Goal: Navigation & Orientation: Find specific page/section

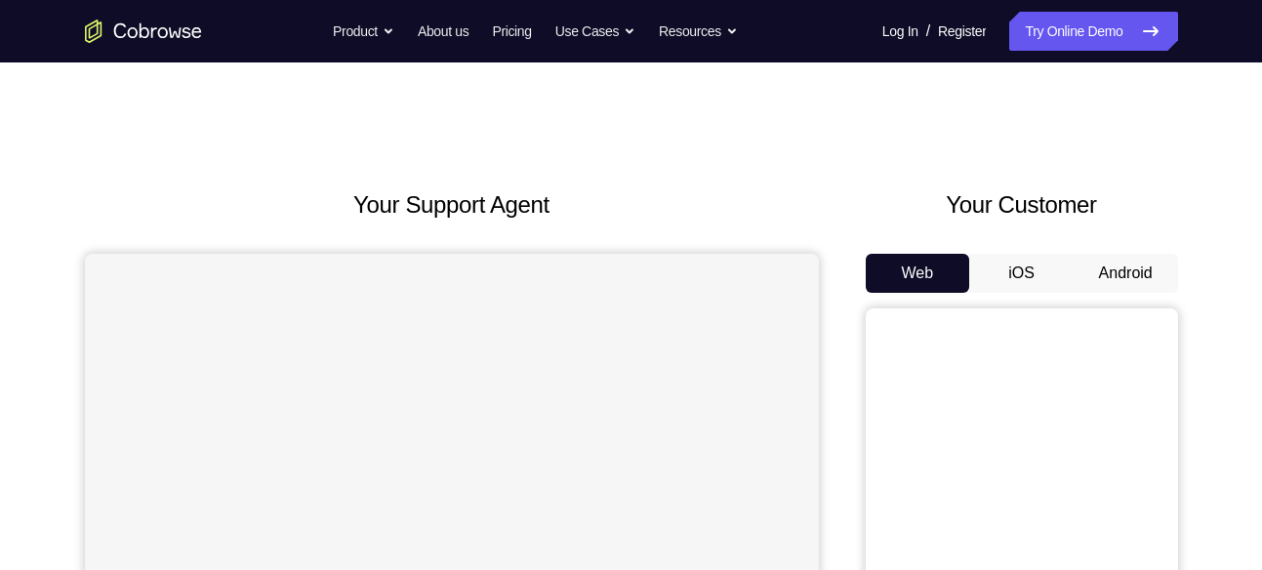
scroll to position [86, 0]
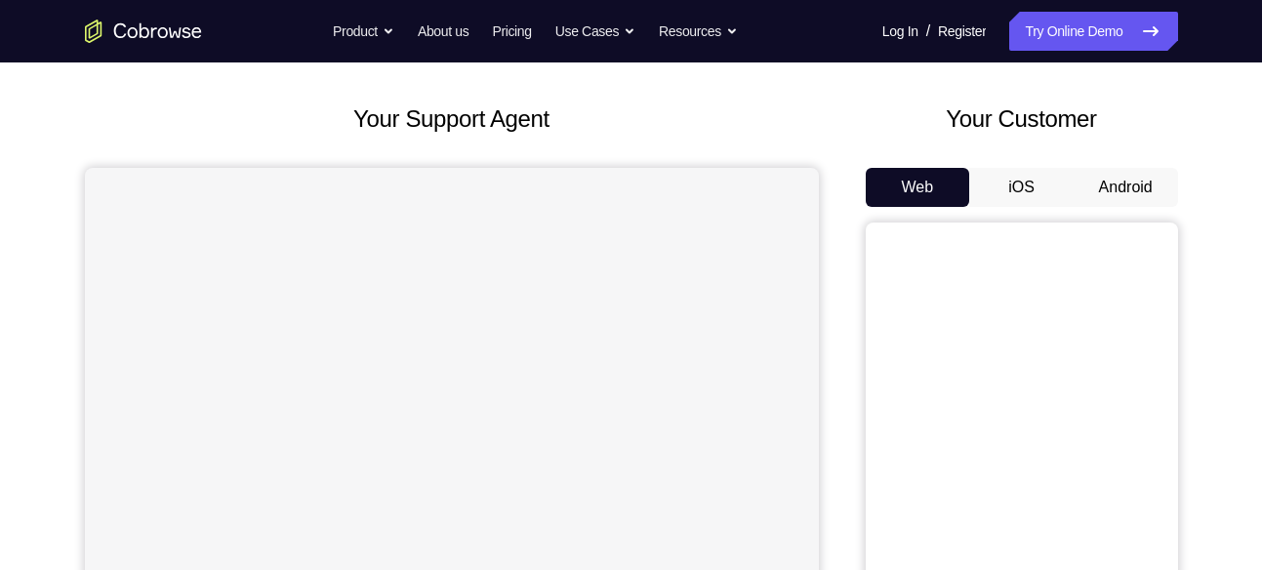
click at [1157, 179] on button "Android" at bounding box center [1126, 187] width 104 height 39
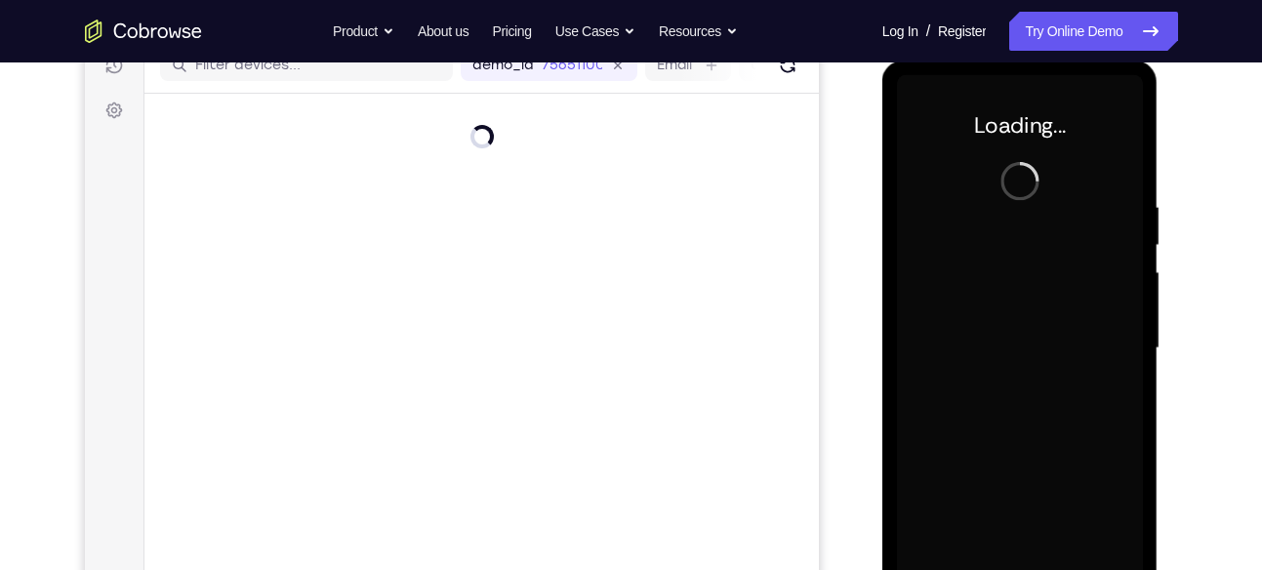
scroll to position [0, 0]
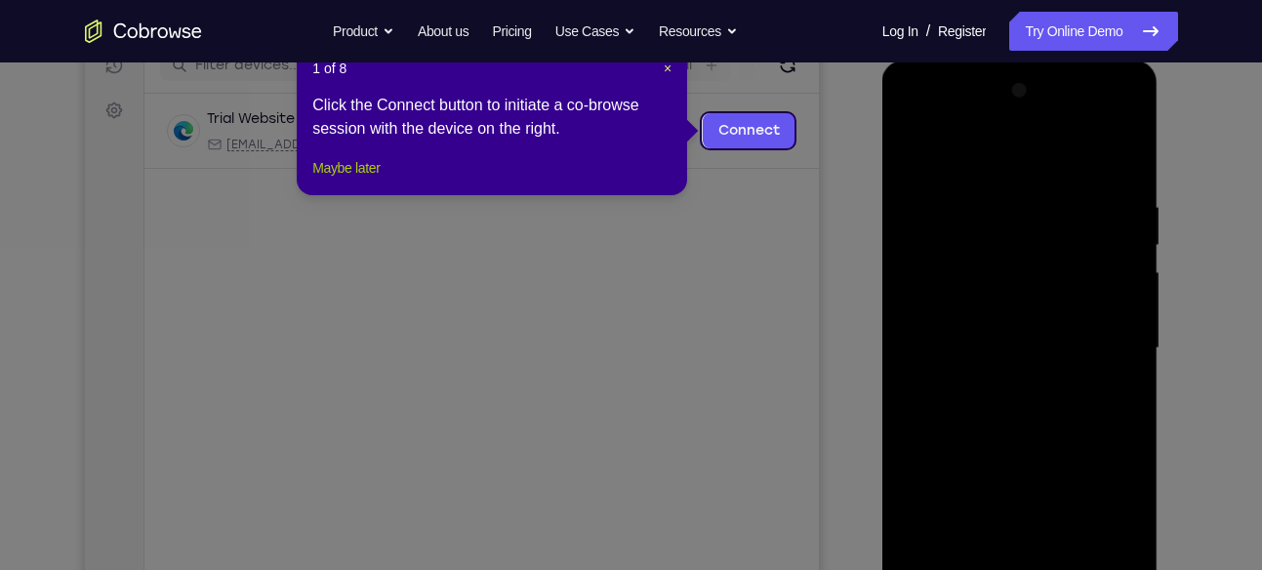
click at [357, 180] on button "Maybe later" at bounding box center [345, 167] width 67 height 23
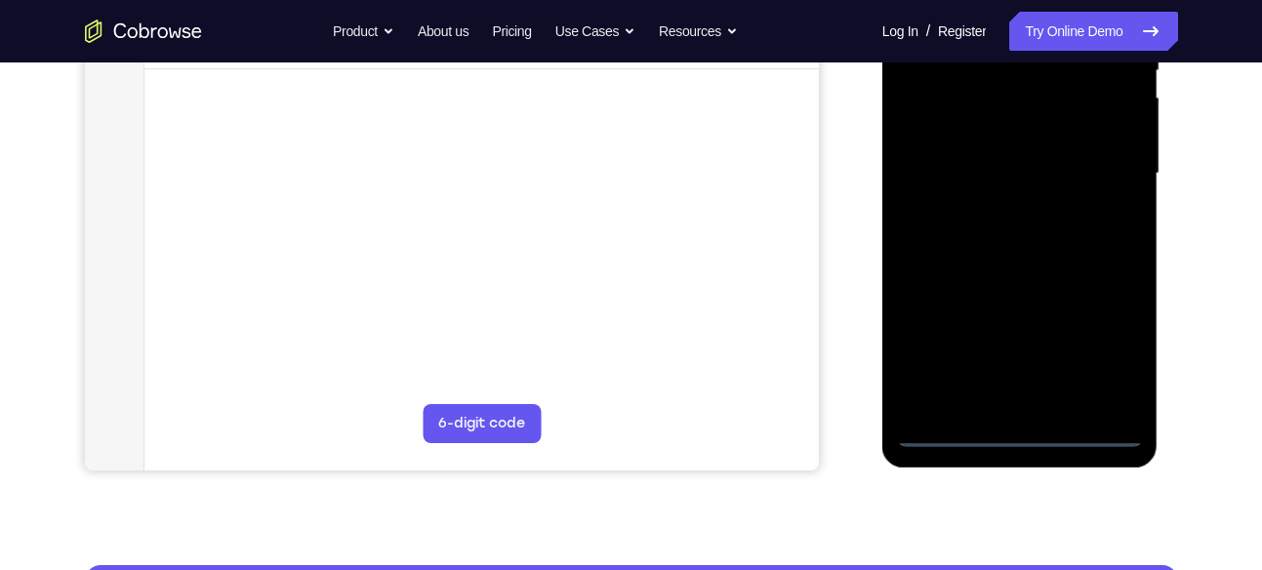
scroll to position [433, 0]
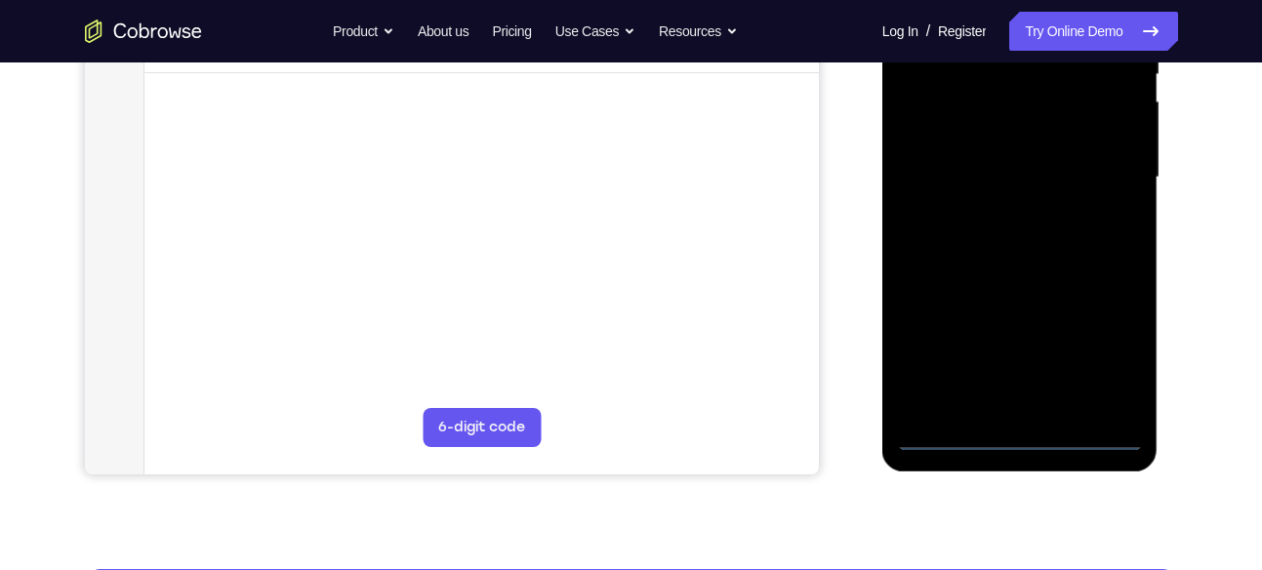
click at [1097, 369] on div at bounding box center [1020, 177] width 246 height 547
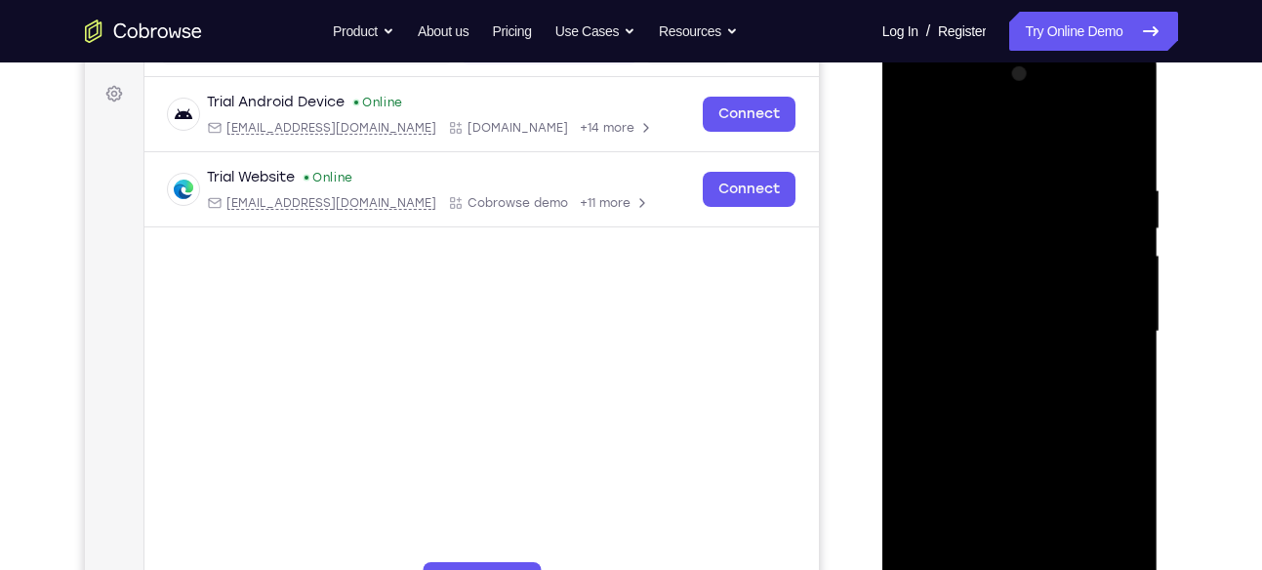
scroll to position [278, 0]
click at [1034, 143] on div at bounding box center [1020, 333] width 246 height 547
click at [1011, 226] on div at bounding box center [1020, 333] width 246 height 547
click at [1104, 202] on div at bounding box center [1020, 333] width 246 height 547
click at [1097, 326] on div at bounding box center [1020, 333] width 246 height 547
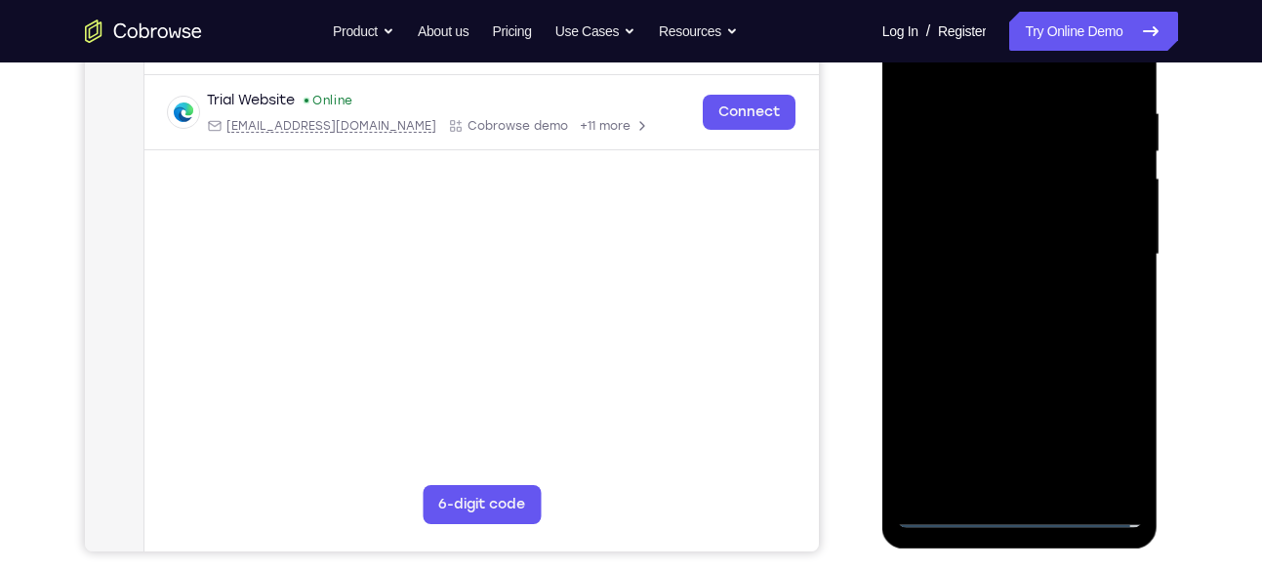
scroll to position [357, 0]
click at [1000, 289] on div at bounding box center [1020, 253] width 246 height 547
click at [1016, 233] on div at bounding box center [1020, 253] width 246 height 547
click at [1011, 250] on div at bounding box center [1020, 253] width 246 height 547
click at [1054, 318] on div at bounding box center [1020, 253] width 246 height 547
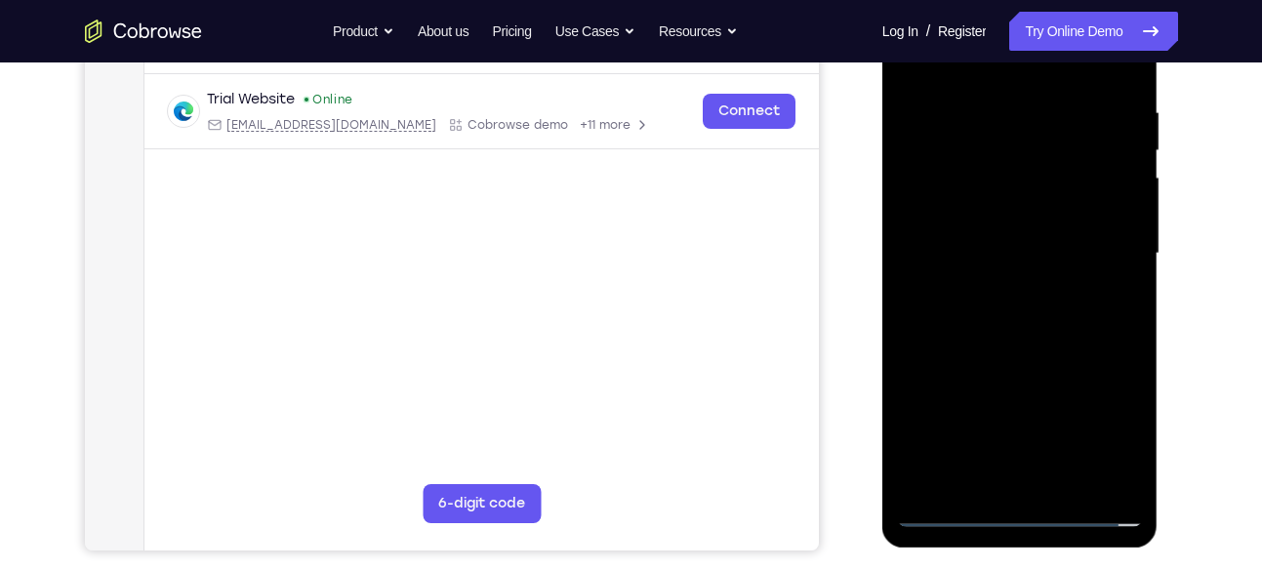
click at [1021, 316] on div at bounding box center [1020, 253] width 246 height 547
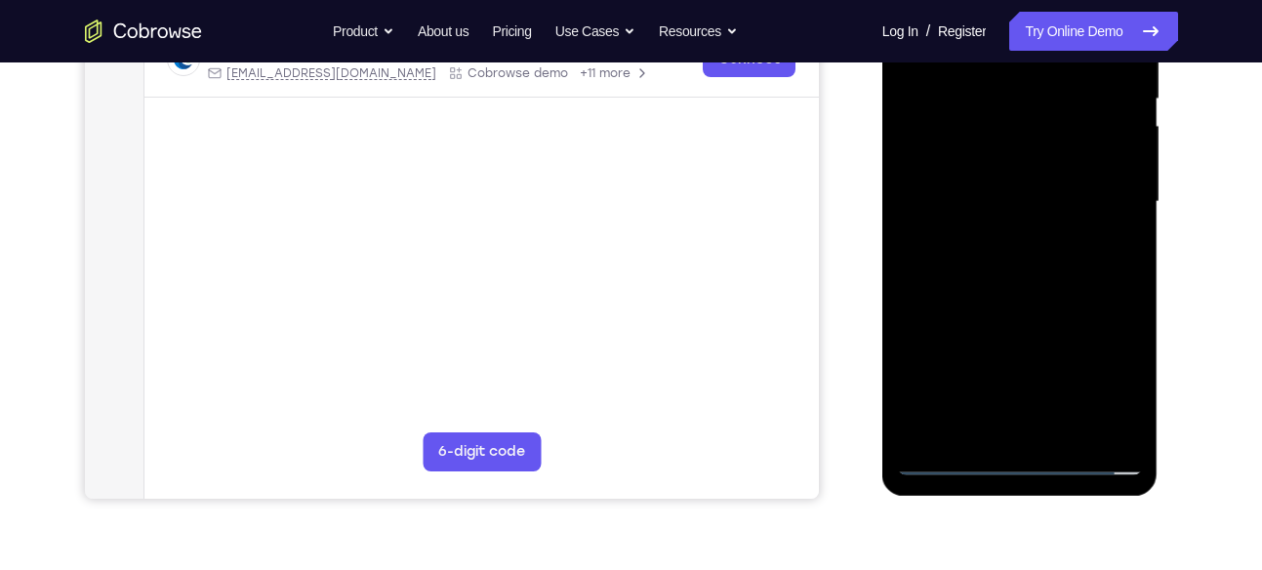
scroll to position [408, 0]
click at [1013, 275] on div at bounding box center [1020, 203] width 246 height 547
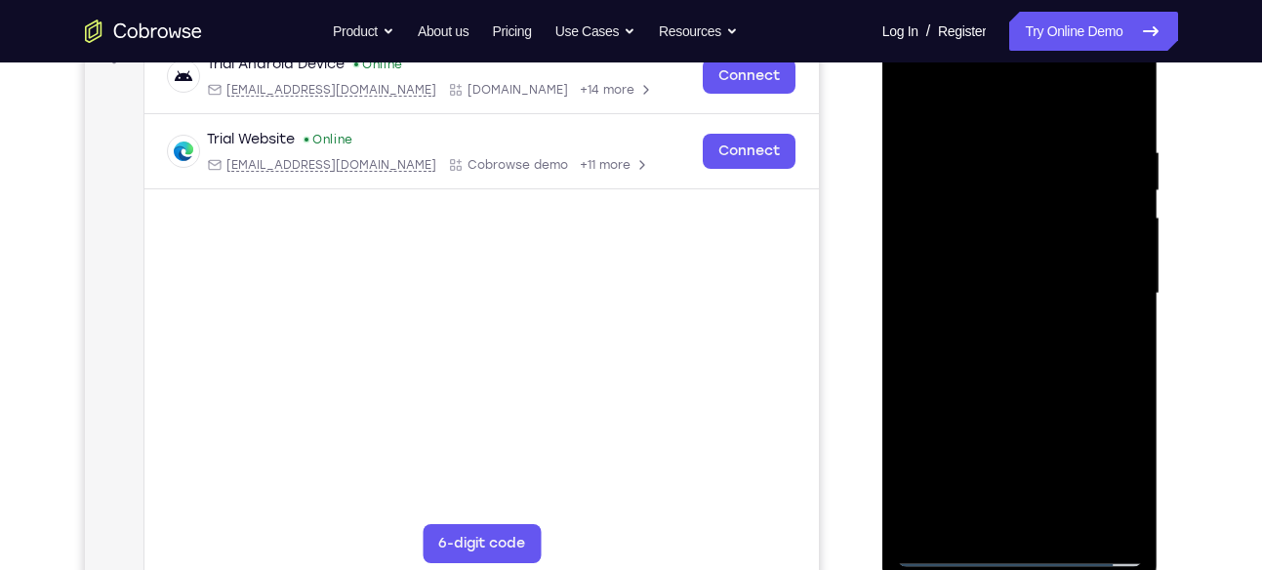
scroll to position [315, 0]
drag, startPoint x: 1111, startPoint y: 139, endPoint x: 956, endPoint y: 158, distance: 156.5
click at [956, 158] on div at bounding box center [1020, 295] width 246 height 547
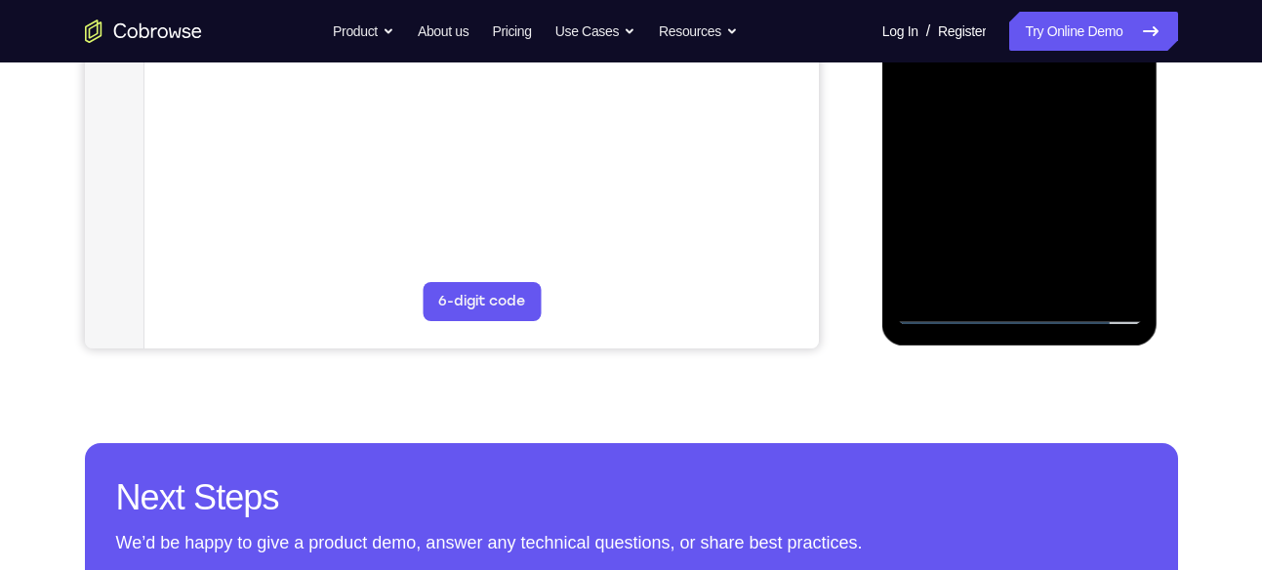
click at [1066, 280] on div at bounding box center [1020, 51] width 246 height 547
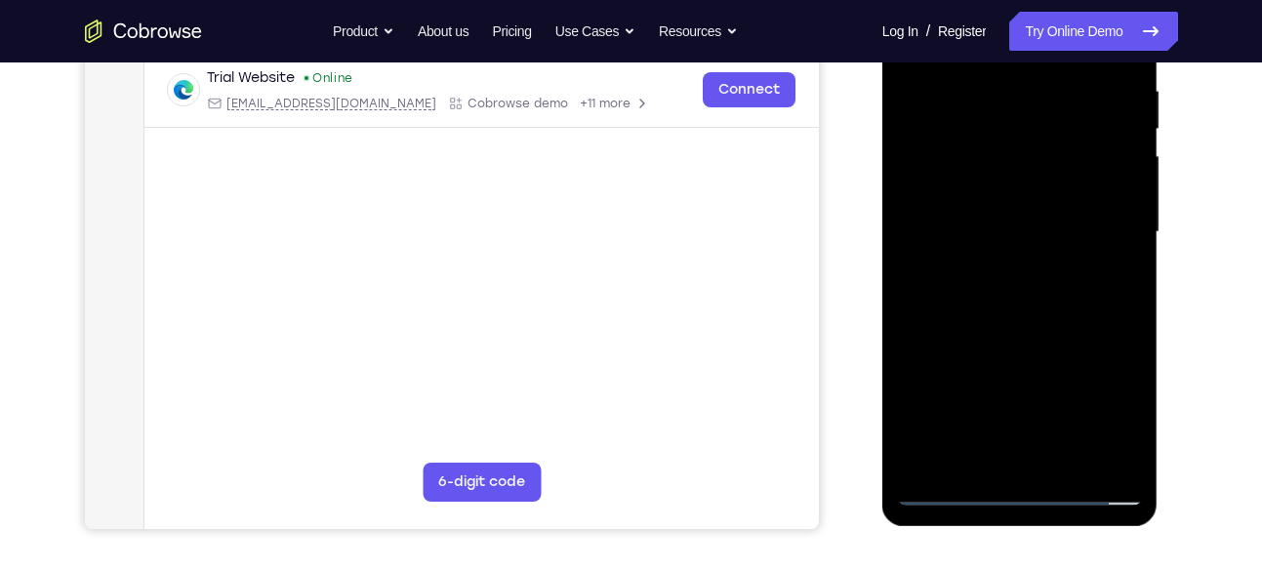
scroll to position [368, 0]
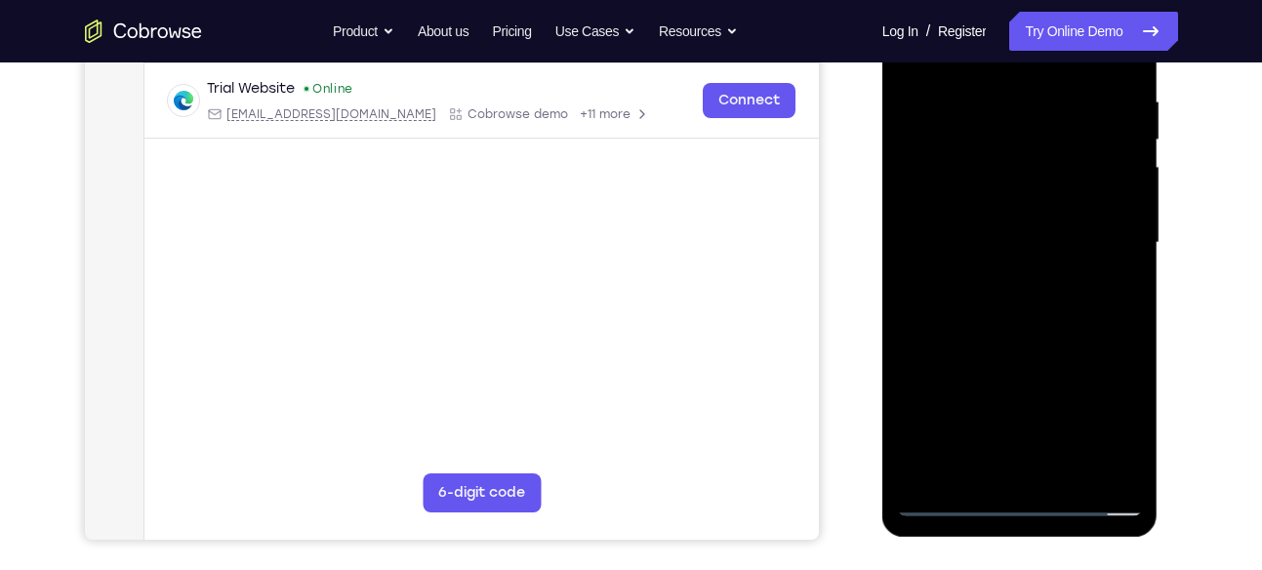
click at [1024, 341] on div at bounding box center [1020, 243] width 246 height 547
click at [1017, 228] on div at bounding box center [1020, 243] width 246 height 547
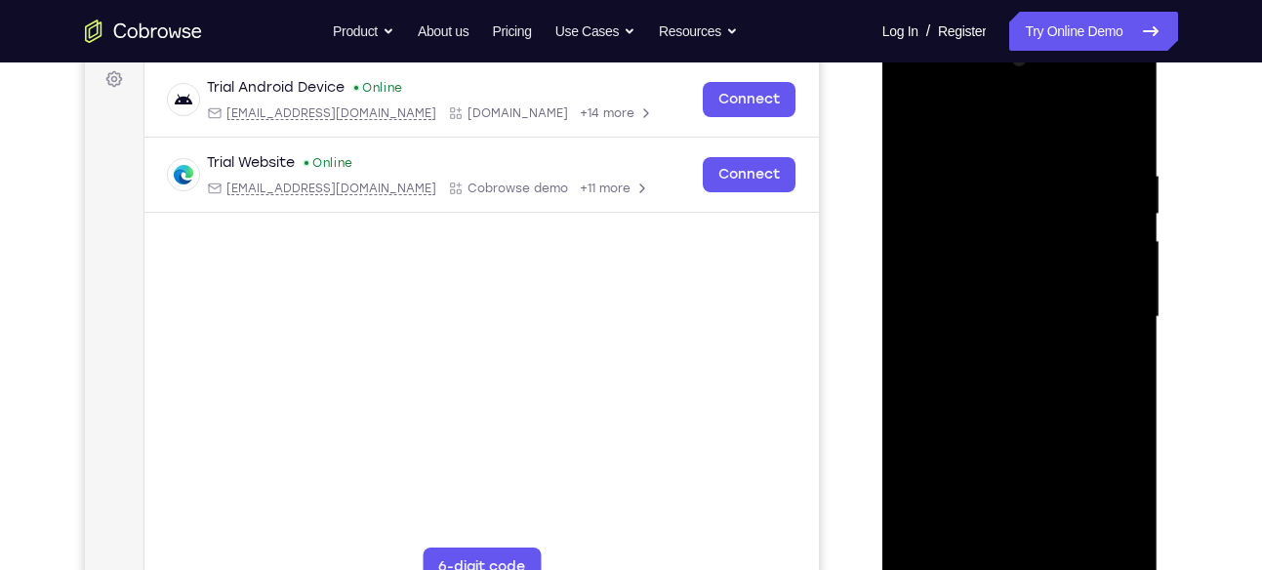
scroll to position [291, 0]
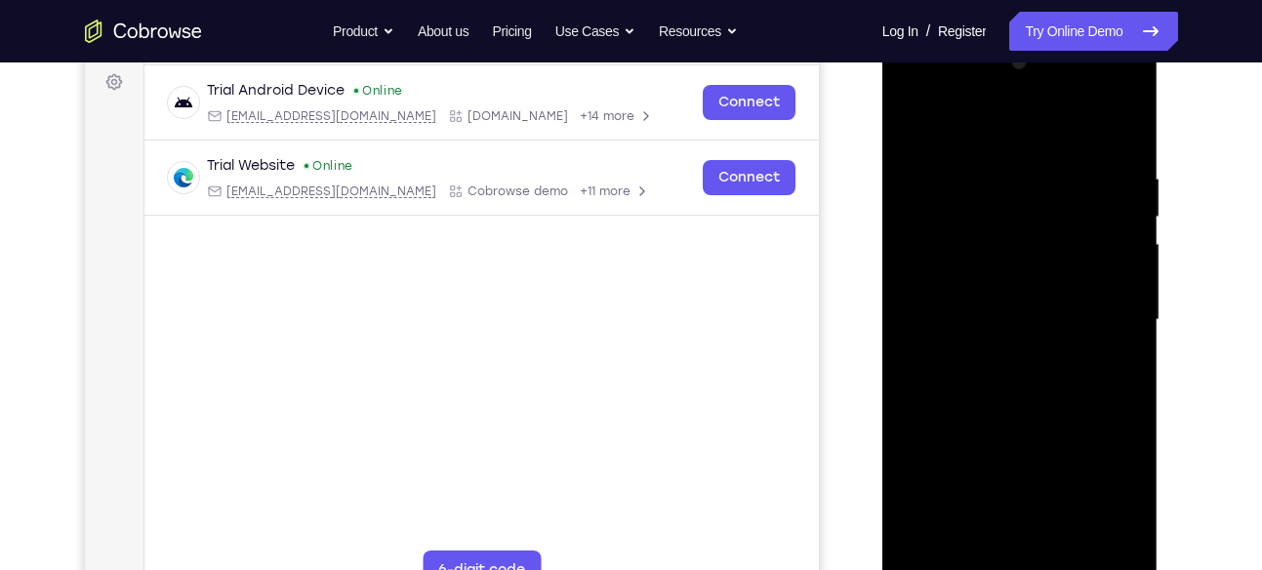
click at [907, 129] on div at bounding box center [1020, 320] width 246 height 547
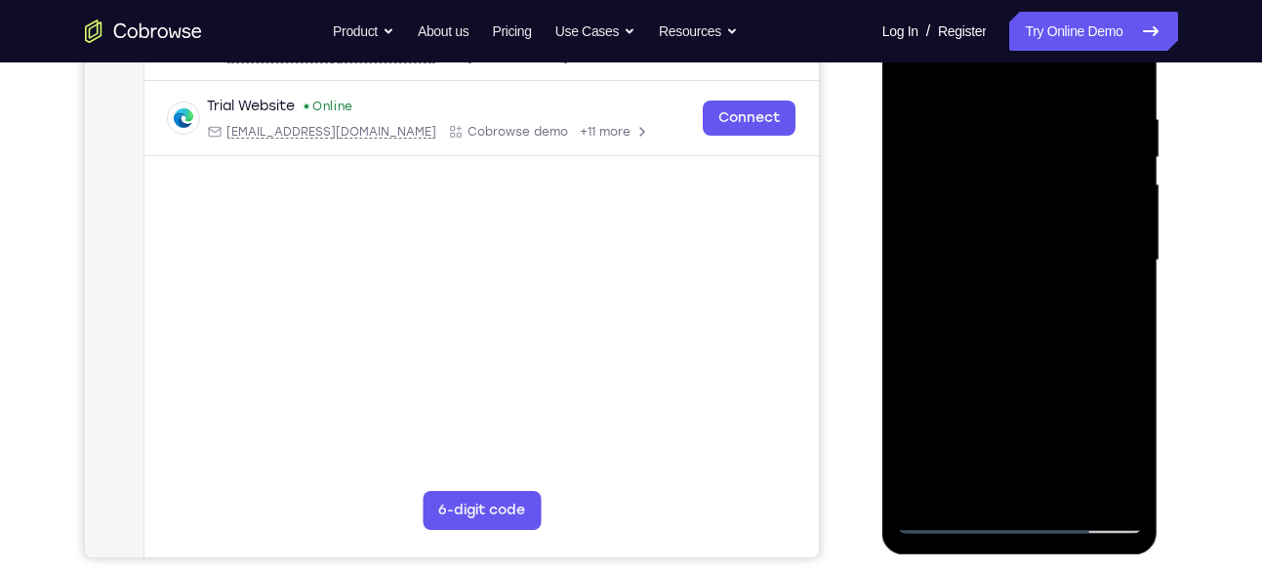
scroll to position [350, 0]
click at [957, 292] on div at bounding box center [1020, 261] width 246 height 547
click at [1013, 292] on div at bounding box center [1020, 261] width 246 height 547
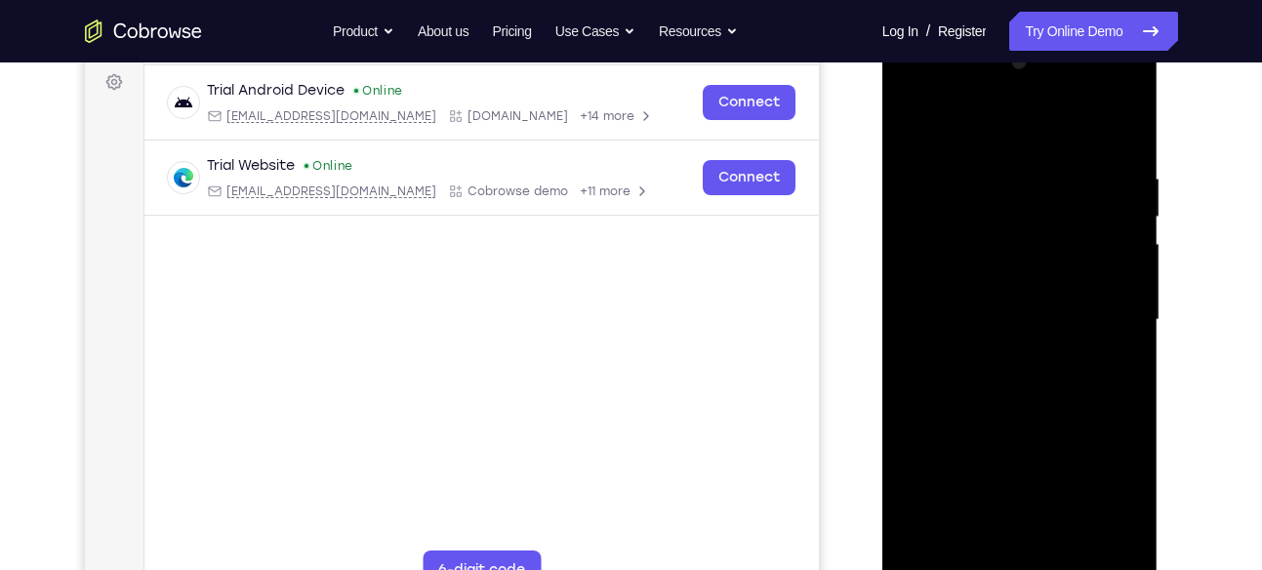
scroll to position [290, 0]
click at [911, 126] on div at bounding box center [1020, 321] width 246 height 547
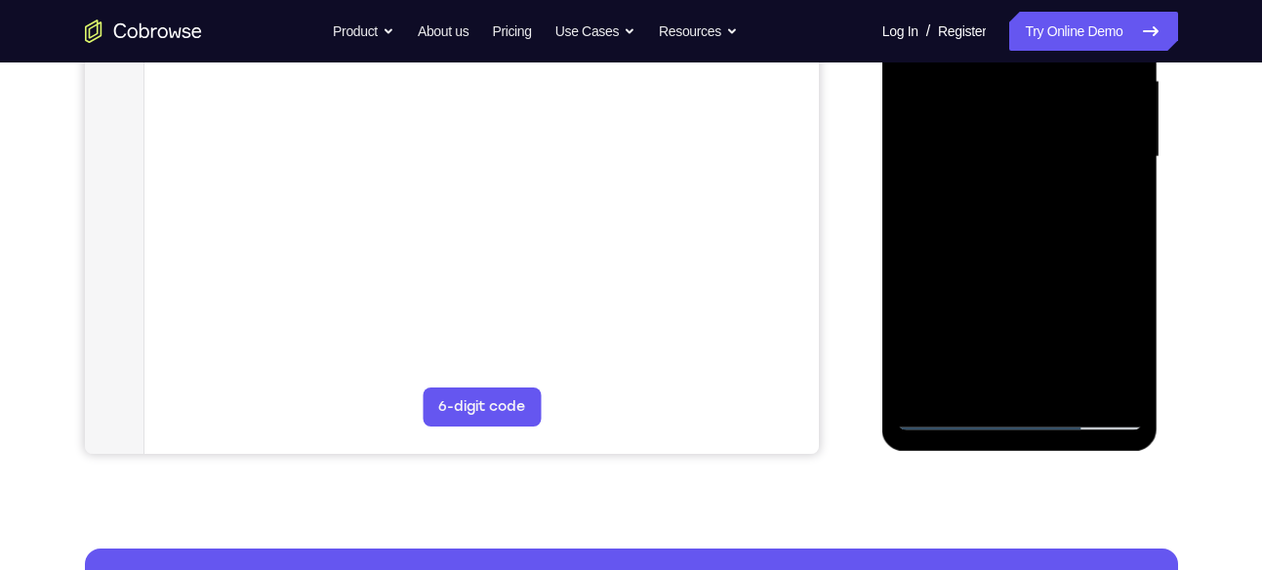
scroll to position [458, 0]
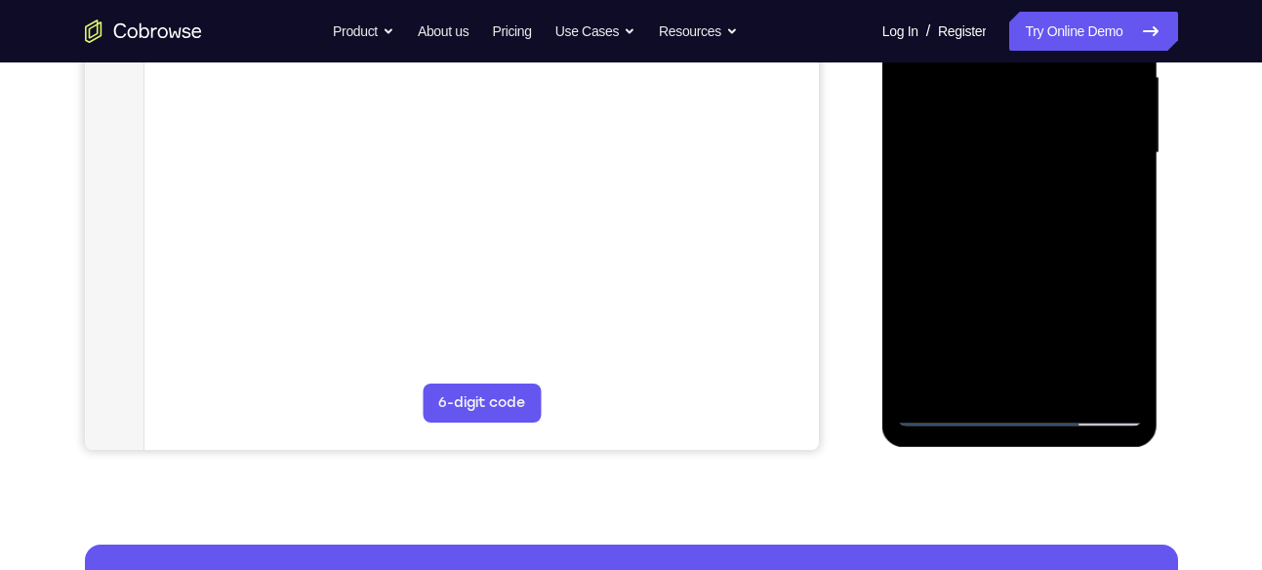
click at [923, 390] on div at bounding box center [1020, 153] width 246 height 547
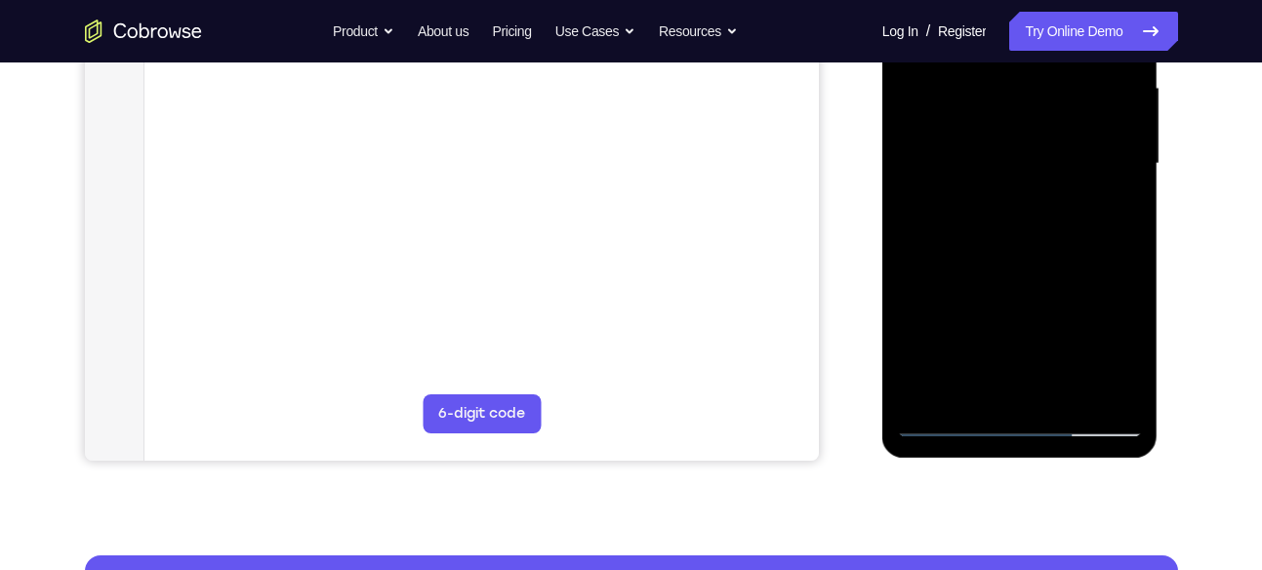
scroll to position [448, 0]
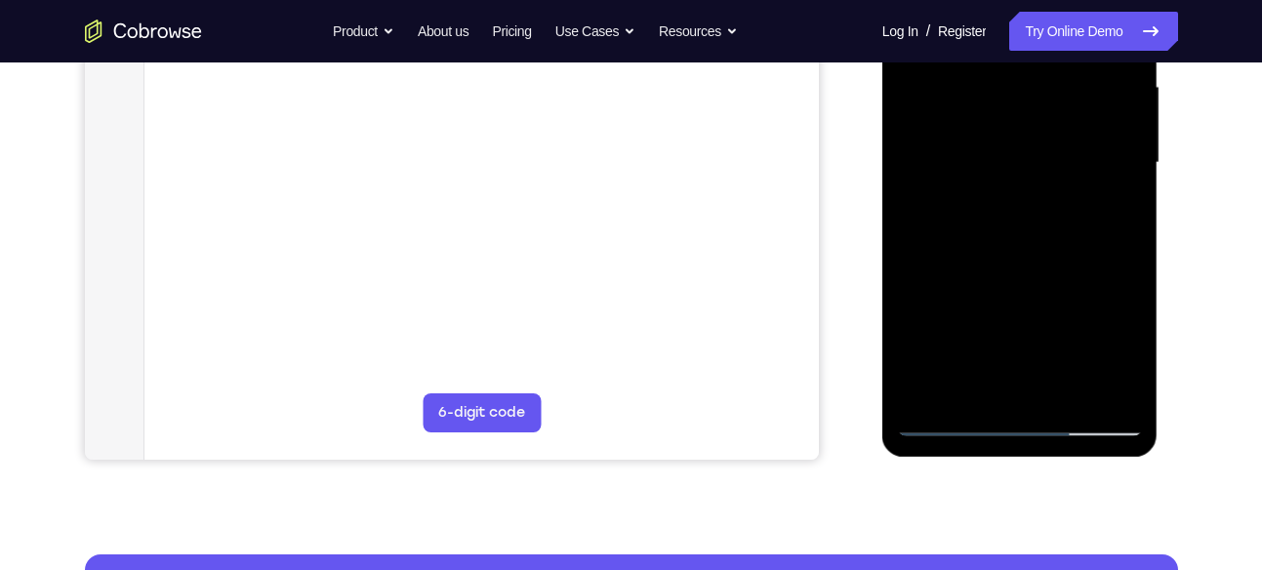
drag, startPoint x: 1068, startPoint y: 160, endPoint x: 1052, endPoint y: 249, distance: 90.4
click at [1052, 249] on div at bounding box center [1020, 163] width 246 height 547
click at [1138, 198] on div at bounding box center [1020, 163] width 246 height 547
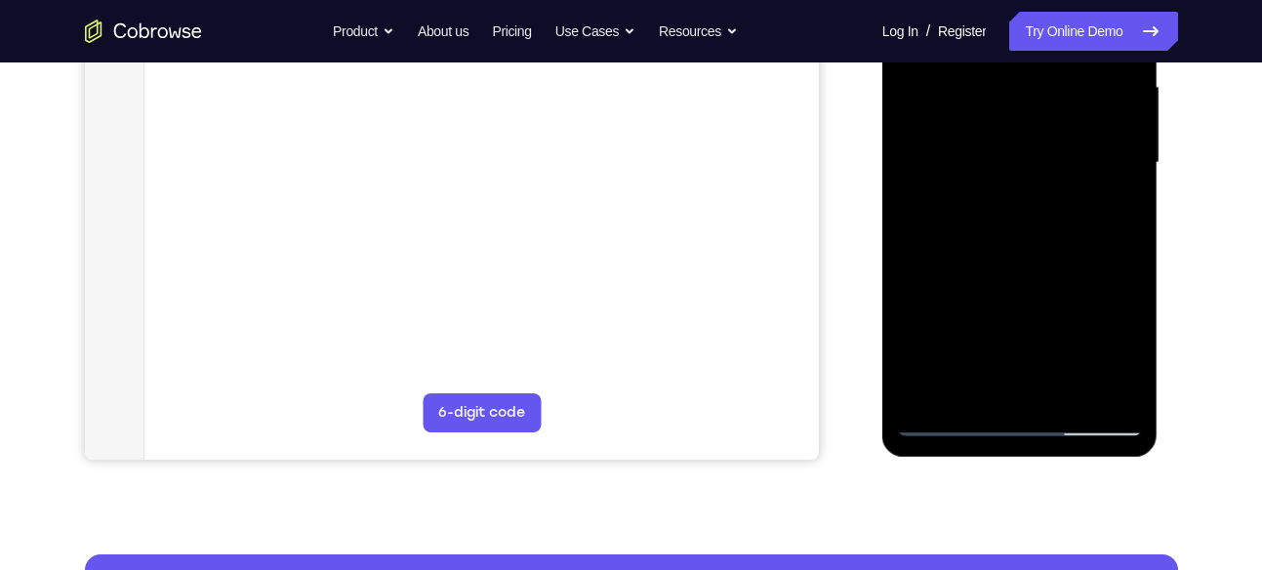
click at [1138, 198] on div at bounding box center [1020, 163] width 246 height 547
click at [916, 204] on div at bounding box center [1020, 163] width 246 height 547
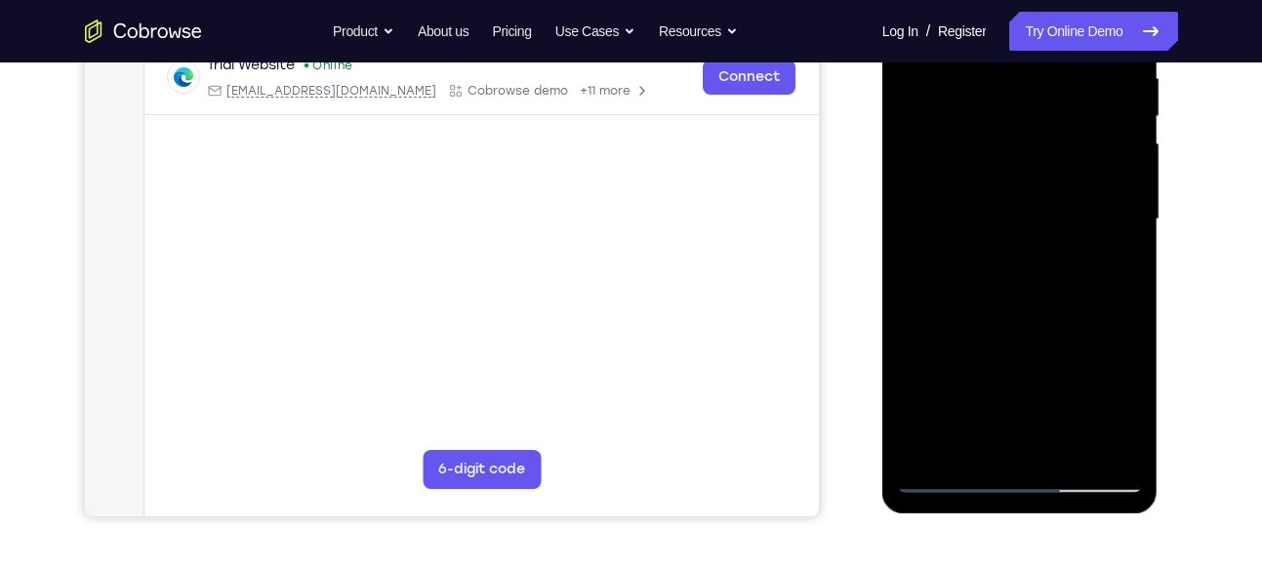
scroll to position [387, 0]
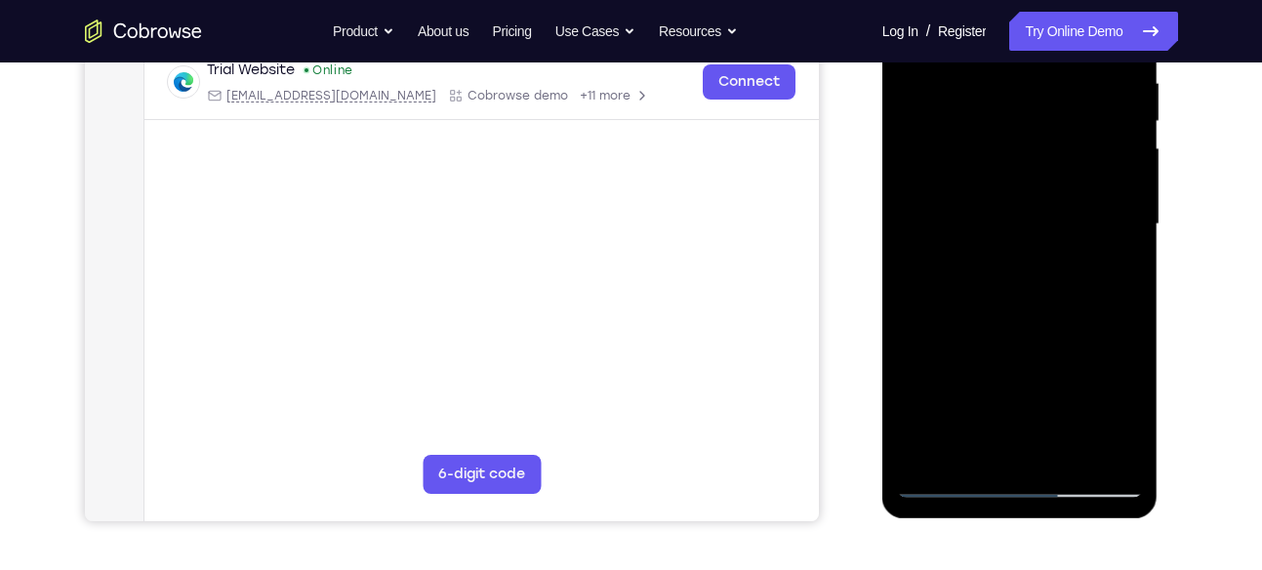
click at [1013, 89] on div at bounding box center [1020, 224] width 246 height 547
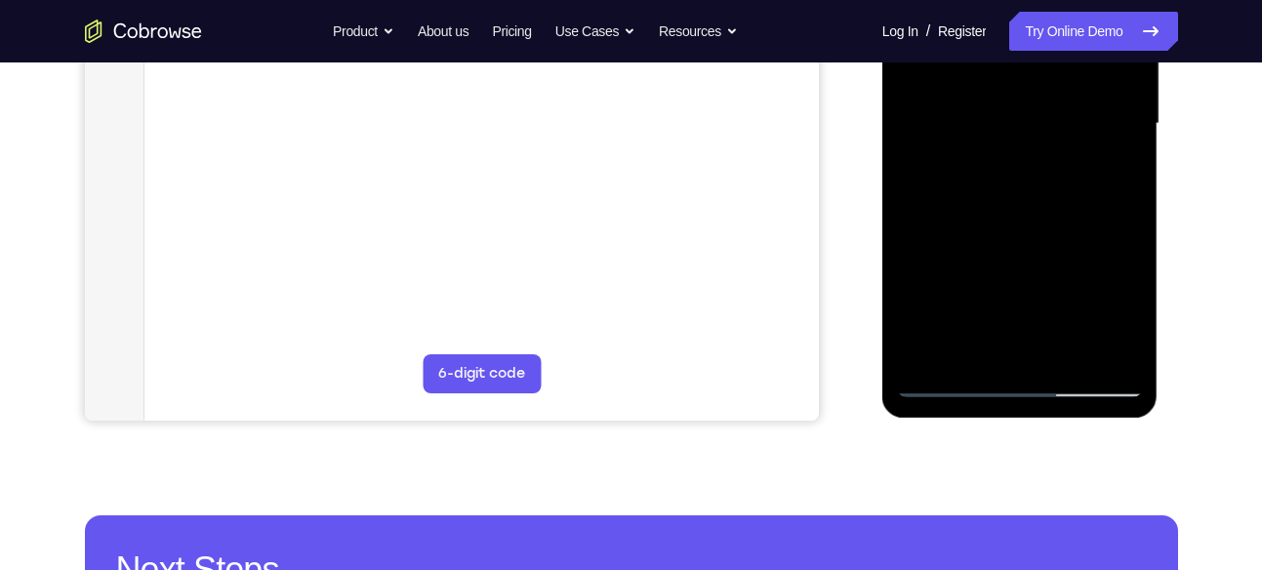
scroll to position [486, 0]
click at [983, 295] on div at bounding box center [1020, 125] width 246 height 547
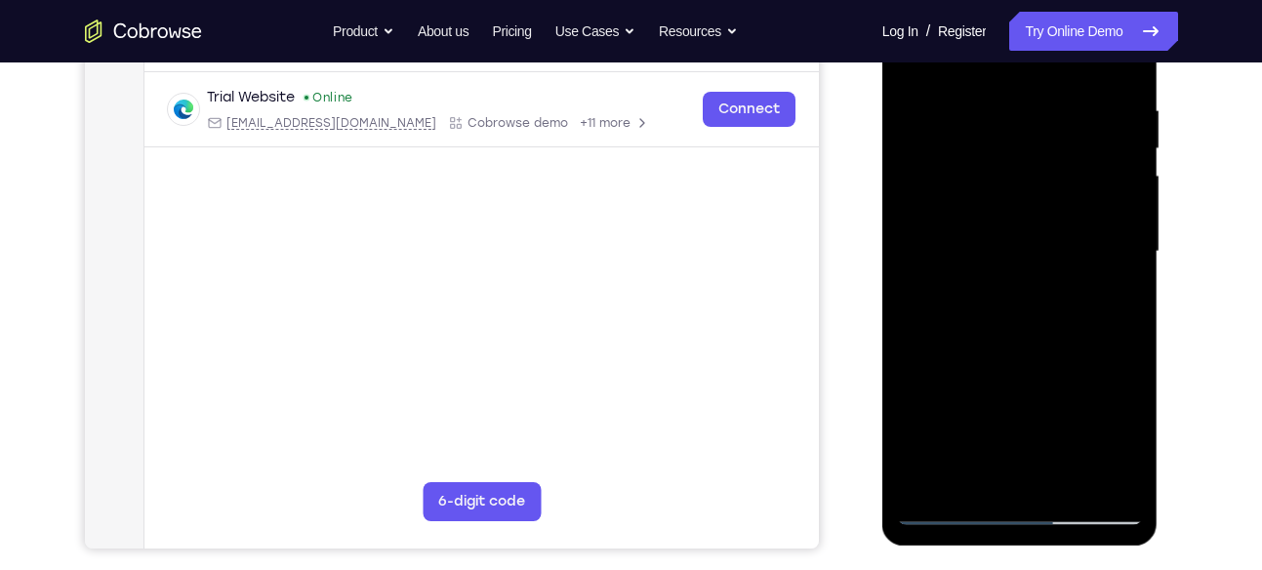
scroll to position [352, 0]
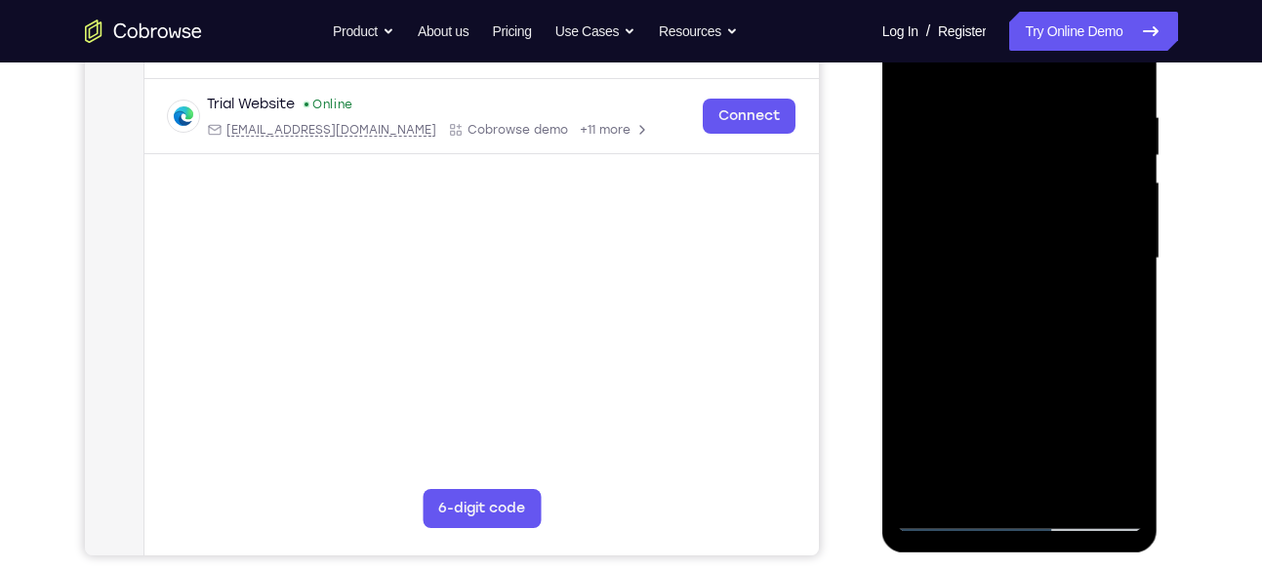
drag, startPoint x: 1033, startPoint y: 136, endPoint x: 994, endPoint y: 428, distance: 294.5
click at [994, 428] on div at bounding box center [1020, 258] width 246 height 547
drag, startPoint x: 1042, startPoint y: 191, endPoint x: 1060, endPoint y: 445, distance: 254.5
click at [1060, 445] on div at bounding box center [1020, 258] width 246 height 547
click at [946, 162] on div at bounding box center [1020, 258] width 246 height 547
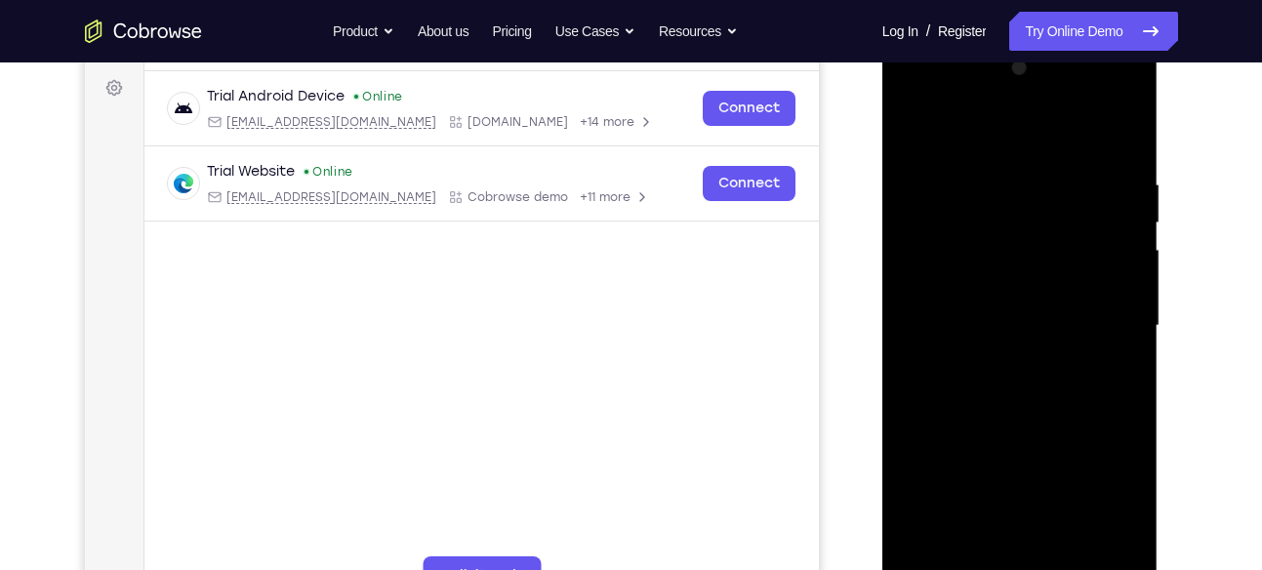
scroll to position [283, 0]
click at [1132, 216] on div at bounding box center [1020, 328] width 246 height 547
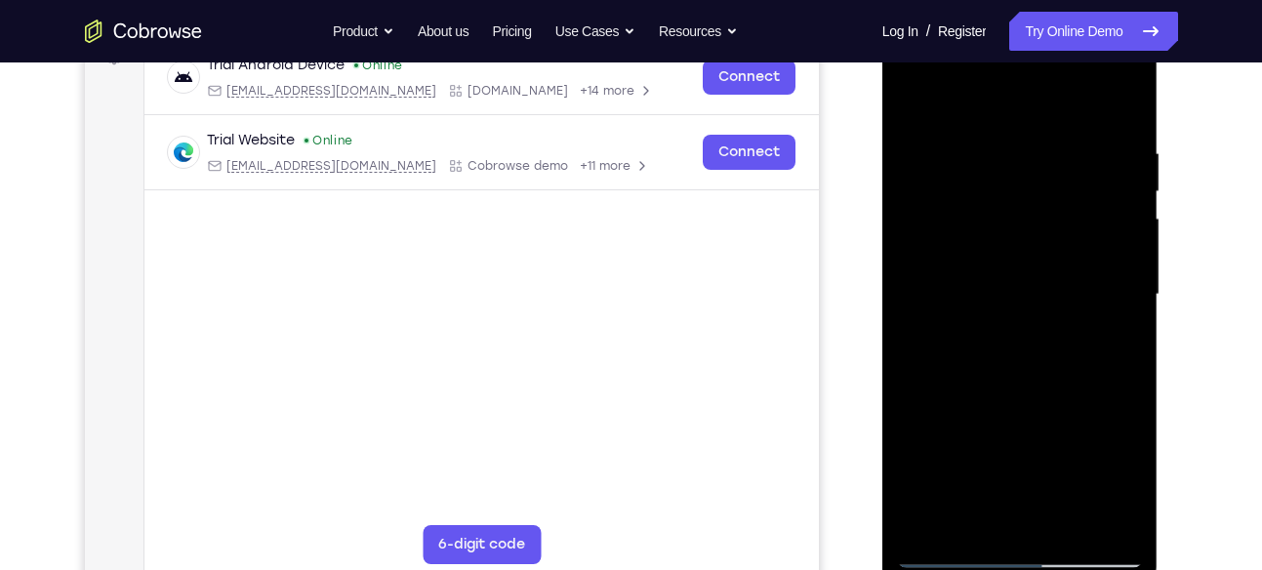
scroll to position [318, 0]
drag, startPoint x: 1097, startPoint y: 191, endPoint x: 1091, endPoint y: 319, distance: 128.1
click at [1091, 319] on div at bounding box center [1020, 293] width 246 height 547
click at [1129, 287] on div at bounding box center [1020, 293] width 246 height 547
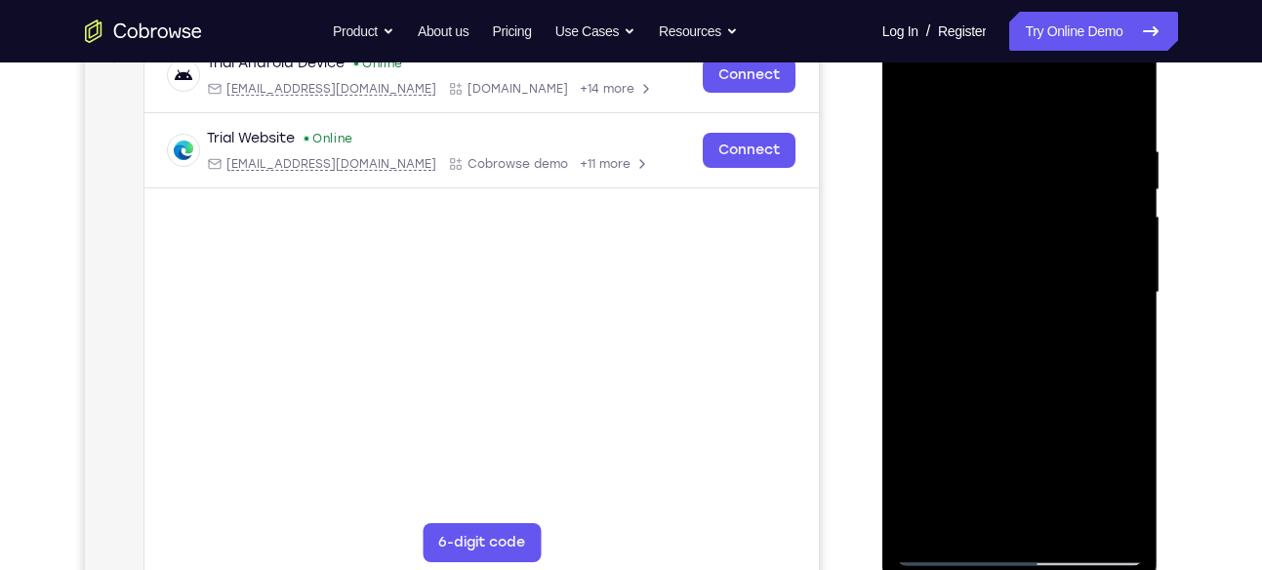
click at [915, 92] on div at bounding box center [1020, 293] width 246 height 547
drag, startPoint x: 1041, startPoint y: 299, endPoint x: 1052, endPoint y: 119, distance: 180.0
click at [1052, 119] on div at bounding box center [1020, 293] width 246 height 547
drag, startPoint x: 1015, startPoint y: 351, endPoint x: 1025, endPoint y: 246, distance: 105.9
click at [1025, 246] on div at bounding box center [1020, 293] width 246 height 547
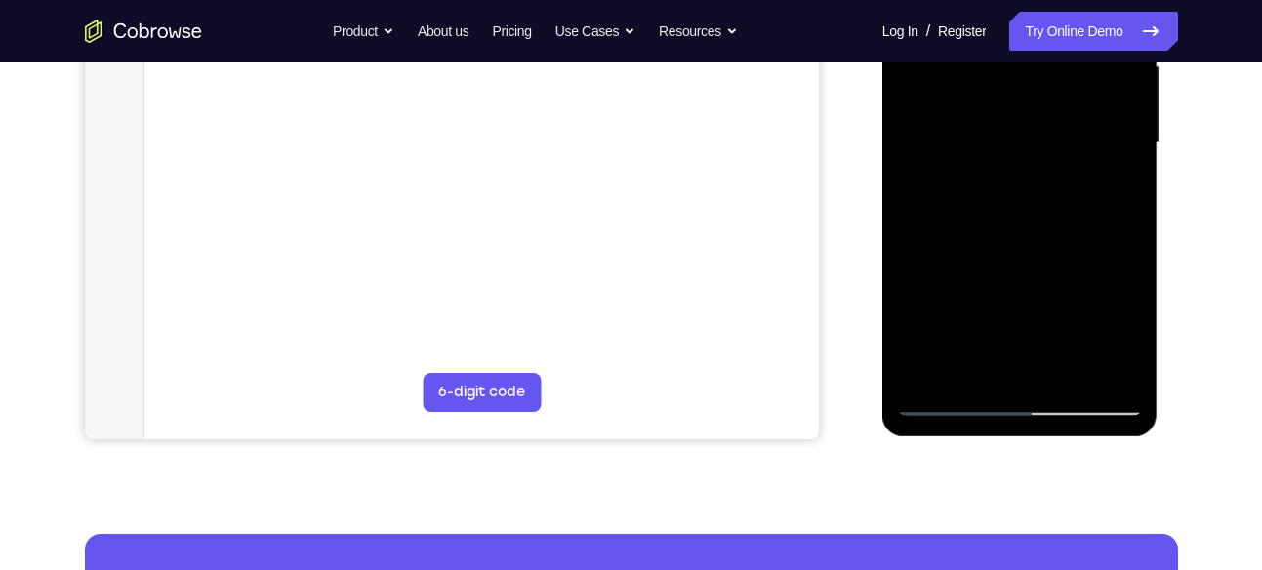
scroll to position [516, 0]
